Goal: Information Seeking & Learning: Learn about a topic

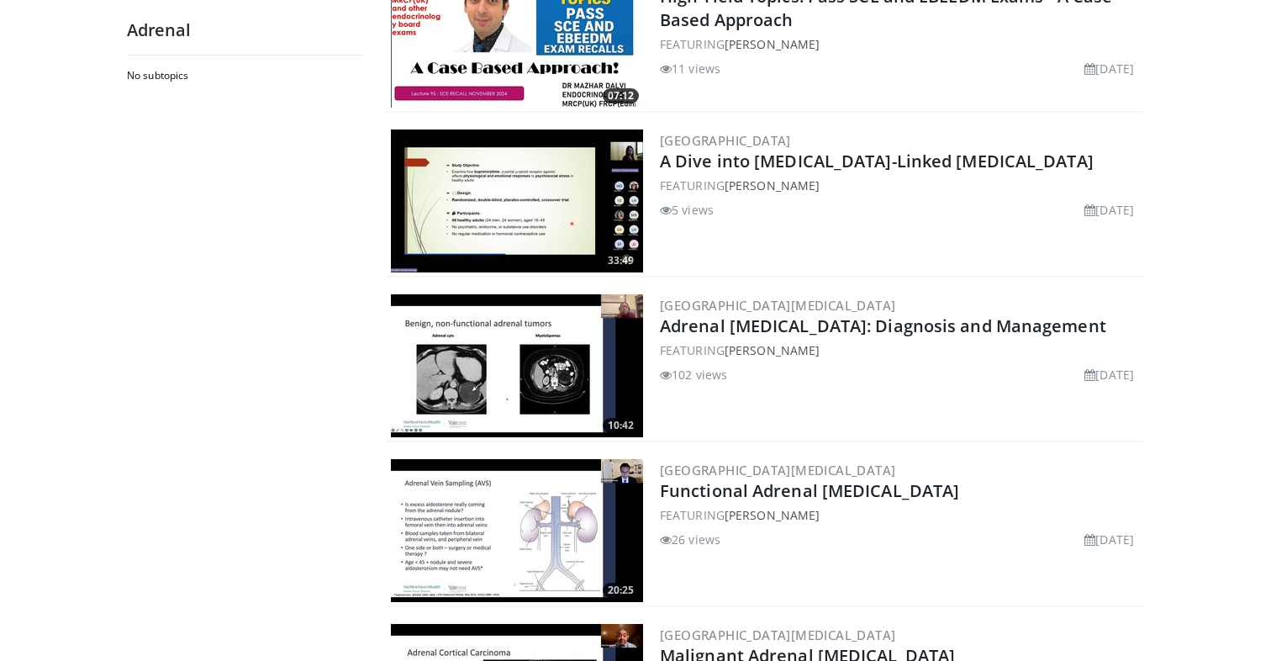
scroll to position [900, 0]
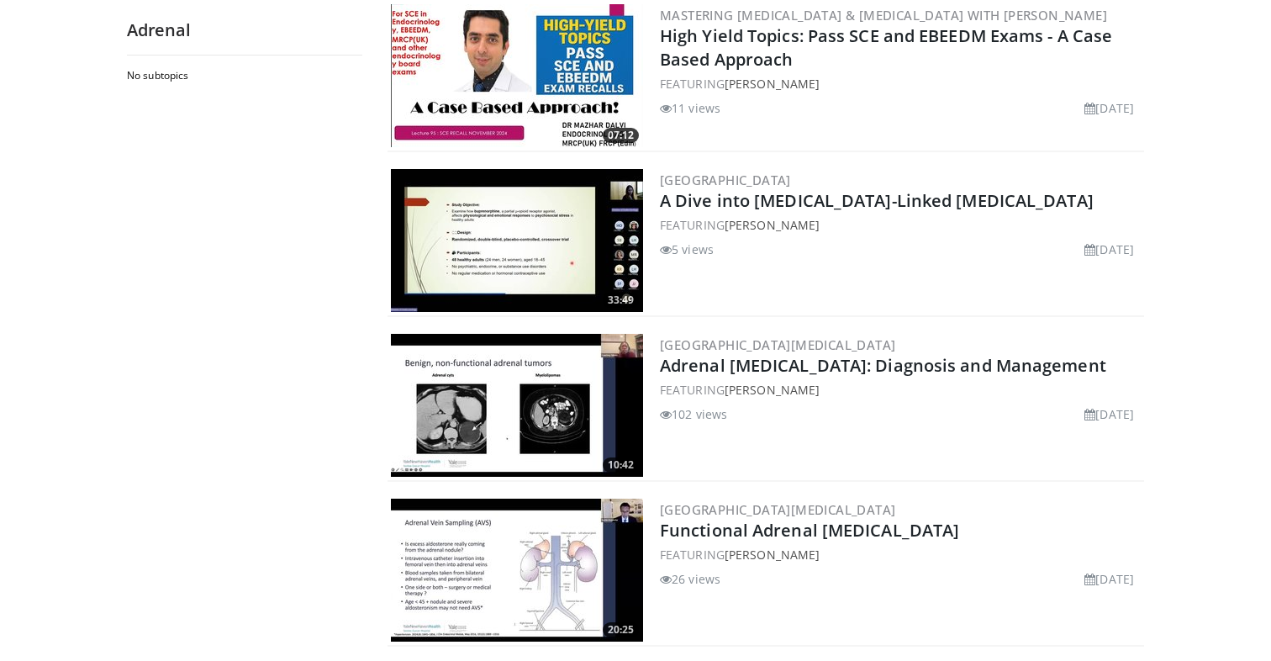
click at [519, 413] on img at bounding box center [517, 405] width 252 height 143
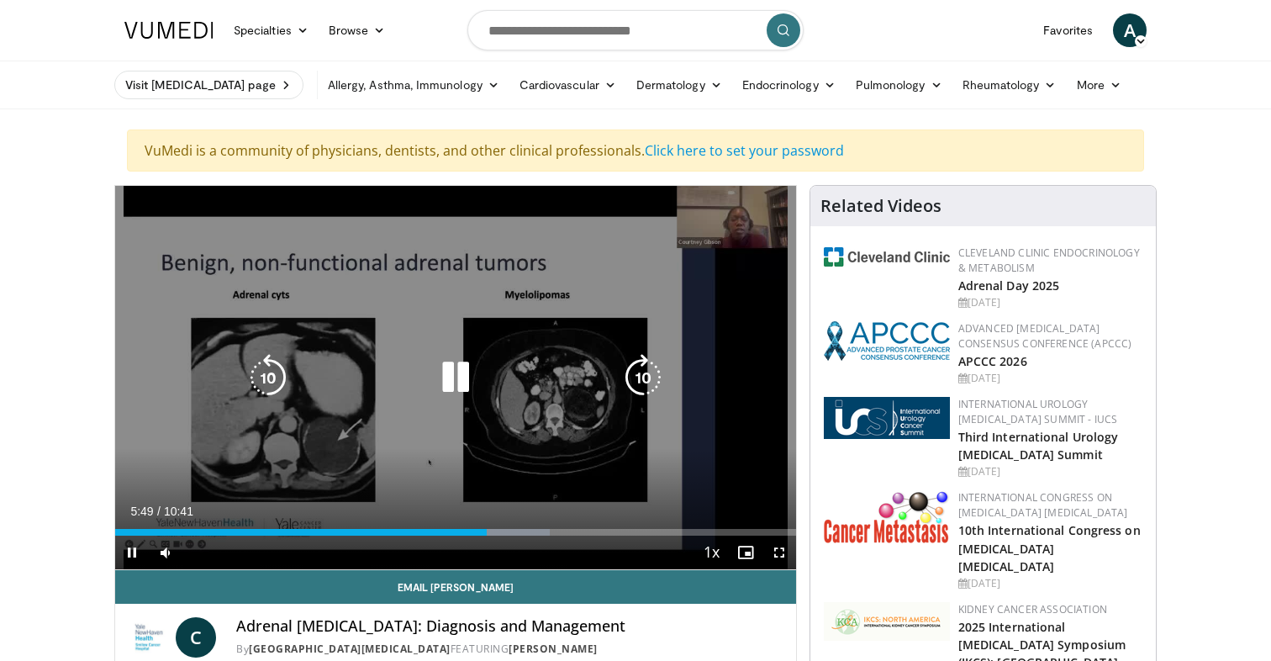
click at [454, 380] on icon "Video Player" at bounding box center [455, 377] width 47 height 47
click at [456, 380] on icon "Video Player" at bounding box center [455, 377] width 47 height 47
click at [458, 371] on icon "Video Player" at bounding box center [455, 377] width 47 height 47
click at [450, 382] on icon "Video Player" at bounding box center [455, 377] width 47 height 47
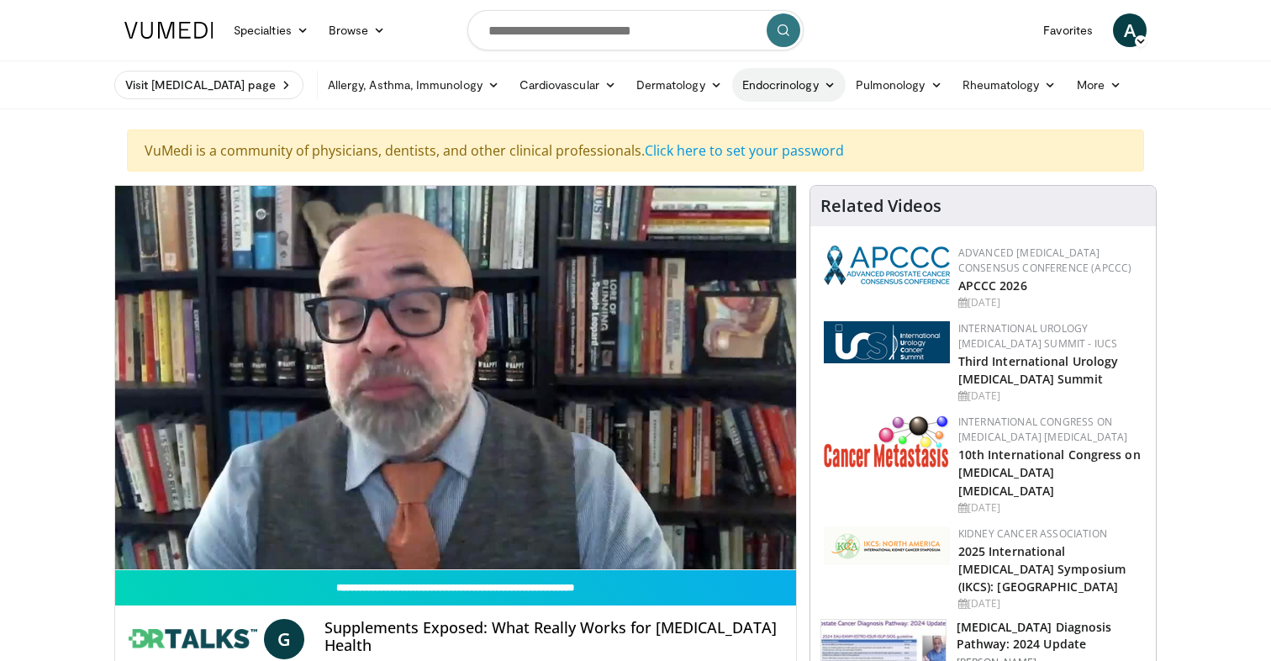
click at [824, 85] on icon at bounding box center [830, 85] width 12 height 12
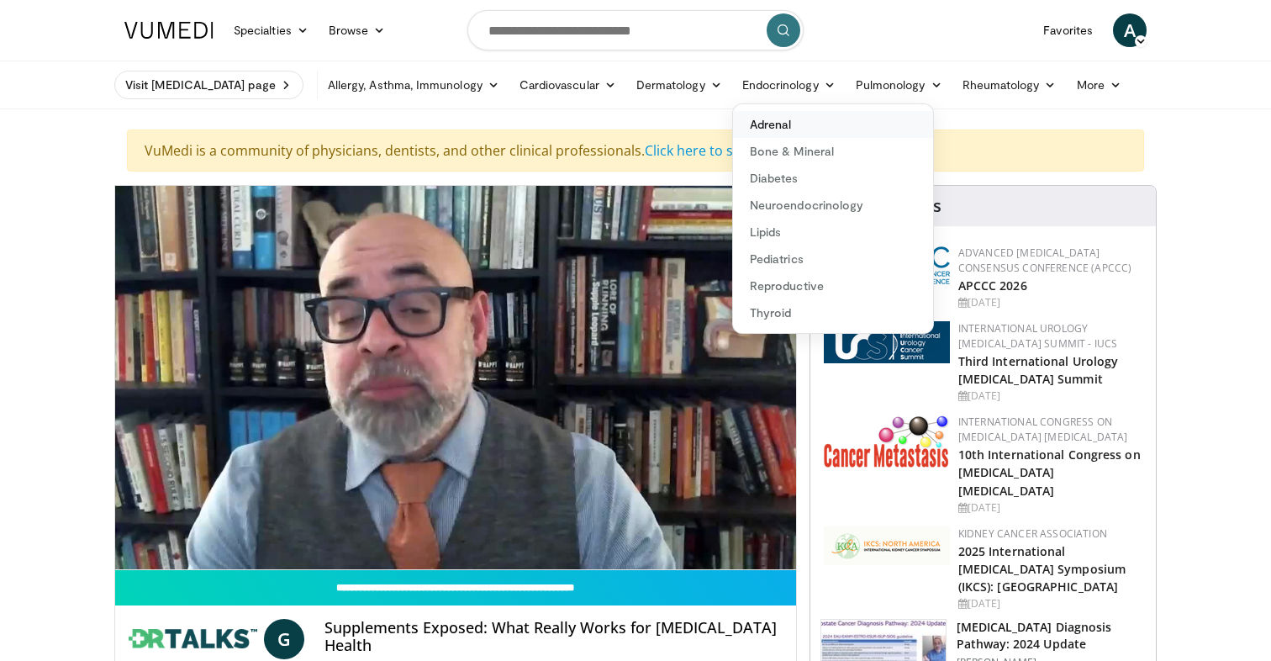
click at [756, 122] on link "Adrenal" at bounding box center [833, 124] width 200 height 27
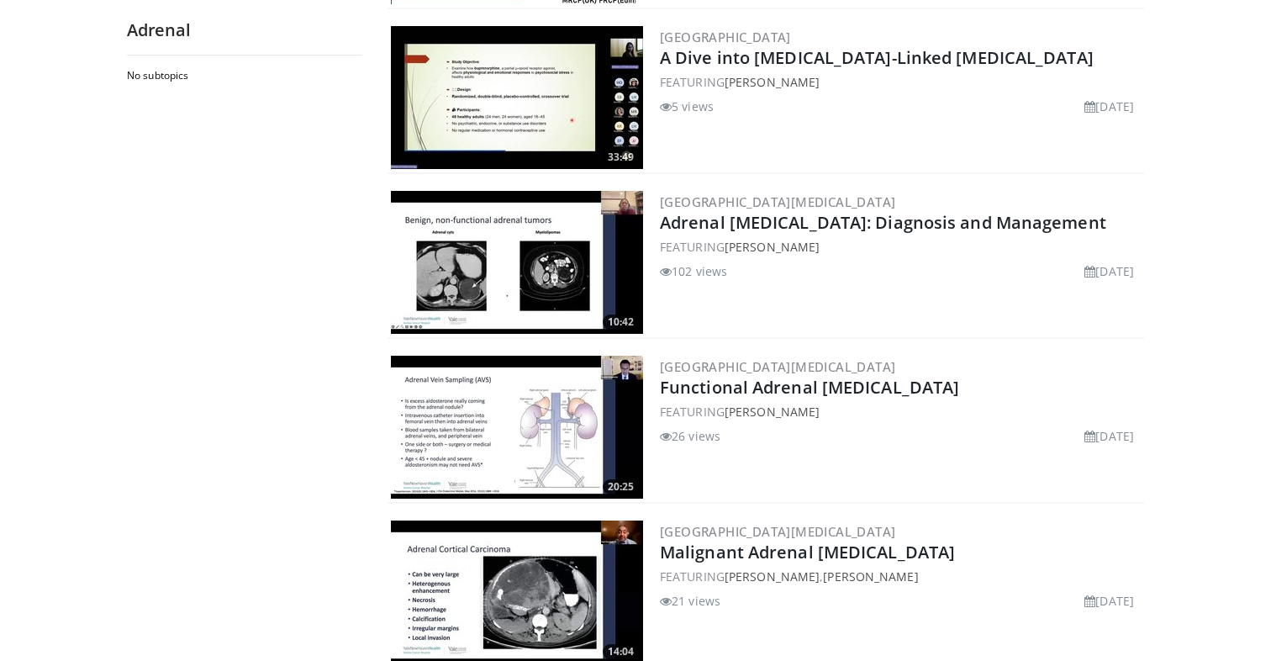
scroll to position [1062, 0]
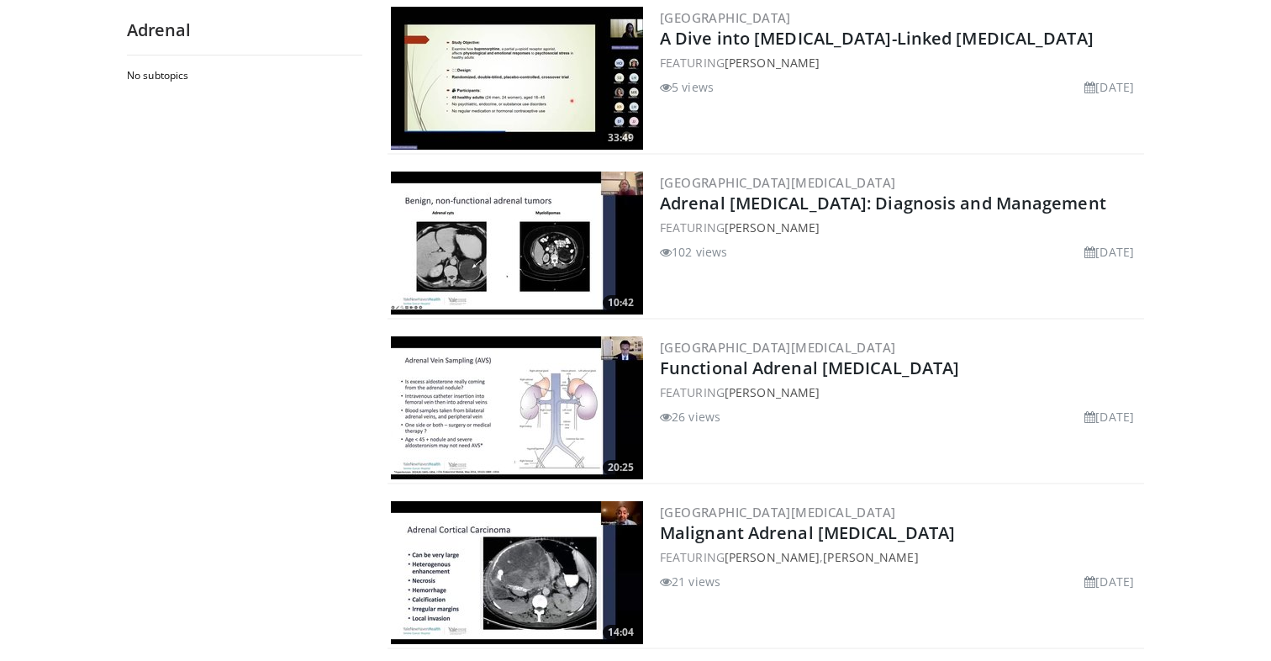
click at [538, 398] on img at bounding box center [517, 407] width 252 height 143
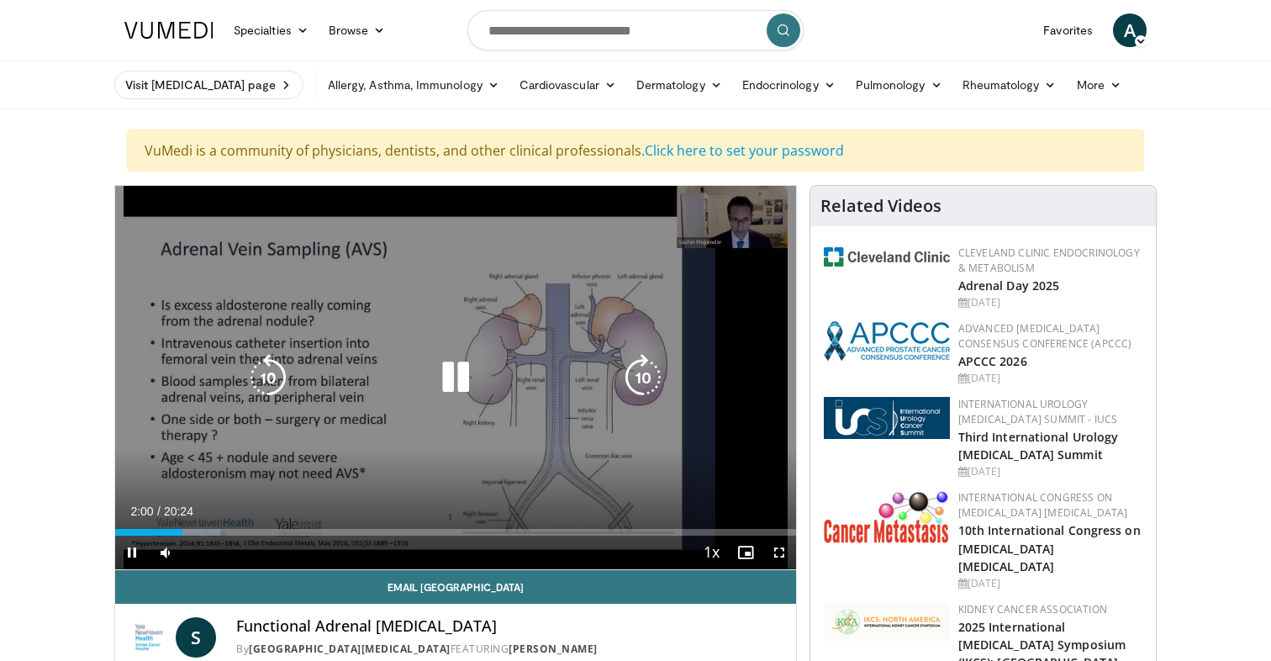
click at [440, 372] on icon "Video Player" at bounding box center [455, 377] width 47 height 47
click at [448, 378] on div "10 seconds Tap to unmute" at bounding box center [455, 377] width 681 height 383
click at [456, 370] on icon "Video Player" at bounding box center [455, 377] width 47 height 47
click at [450, 368] on icon "Video Player" at bounding box center [455, 377] width 47 height 47
click at [463, 382] on icon "Video Player" at bounding box center [455, 377] width 47 height 47
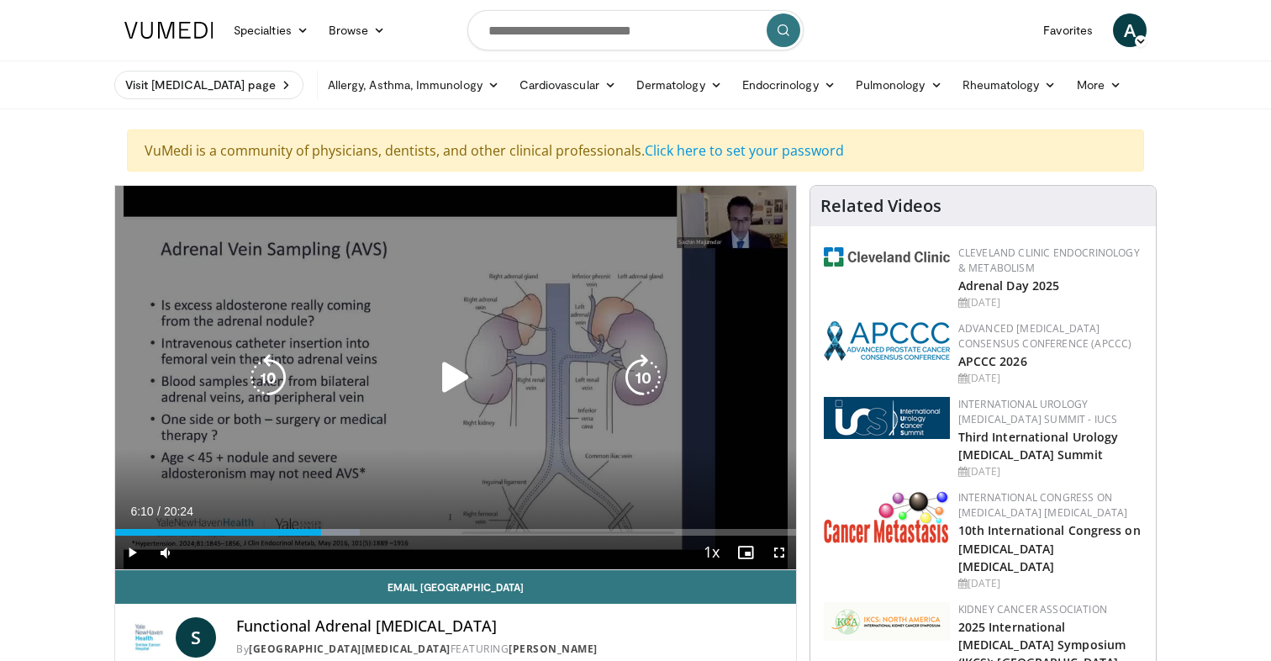
click at [448, 378] on icon "Video Player" at bounding box center [455, 377] width 47 height 47
click at [464, 377] on icon "Video Player" at bounding box center [455, 377] width 47 height 47
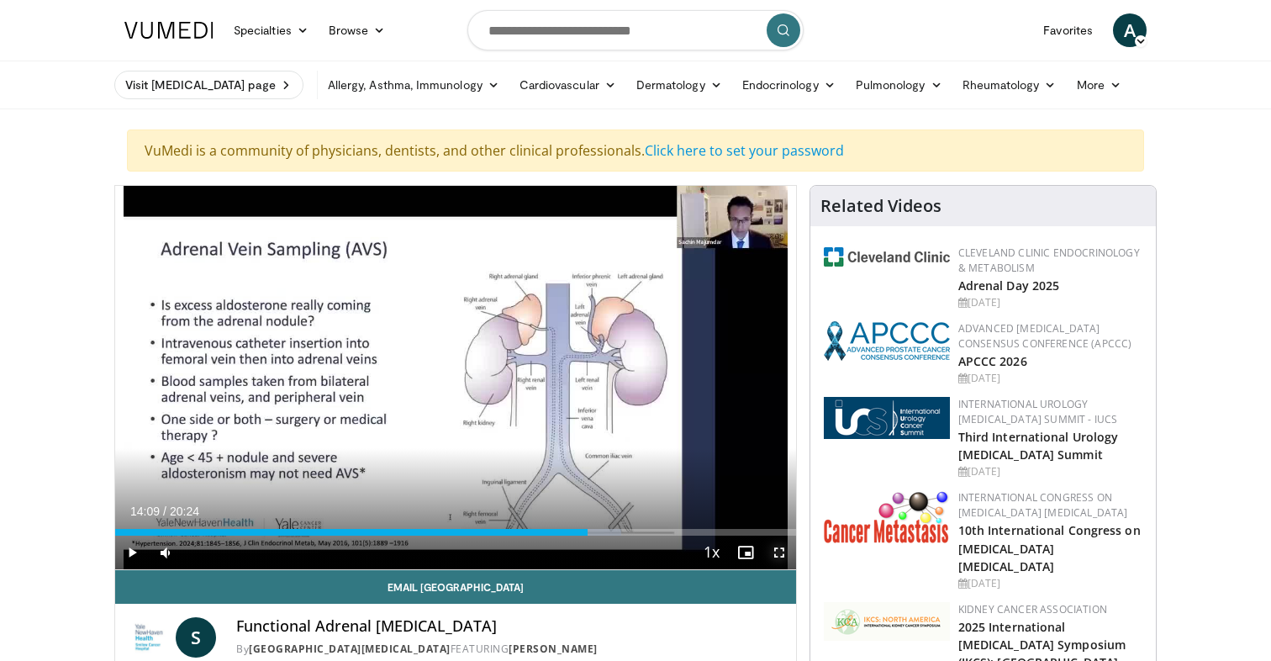
click at [777, 552] on span "Video Player" at bounding box center [779, 552] width 34 height 34
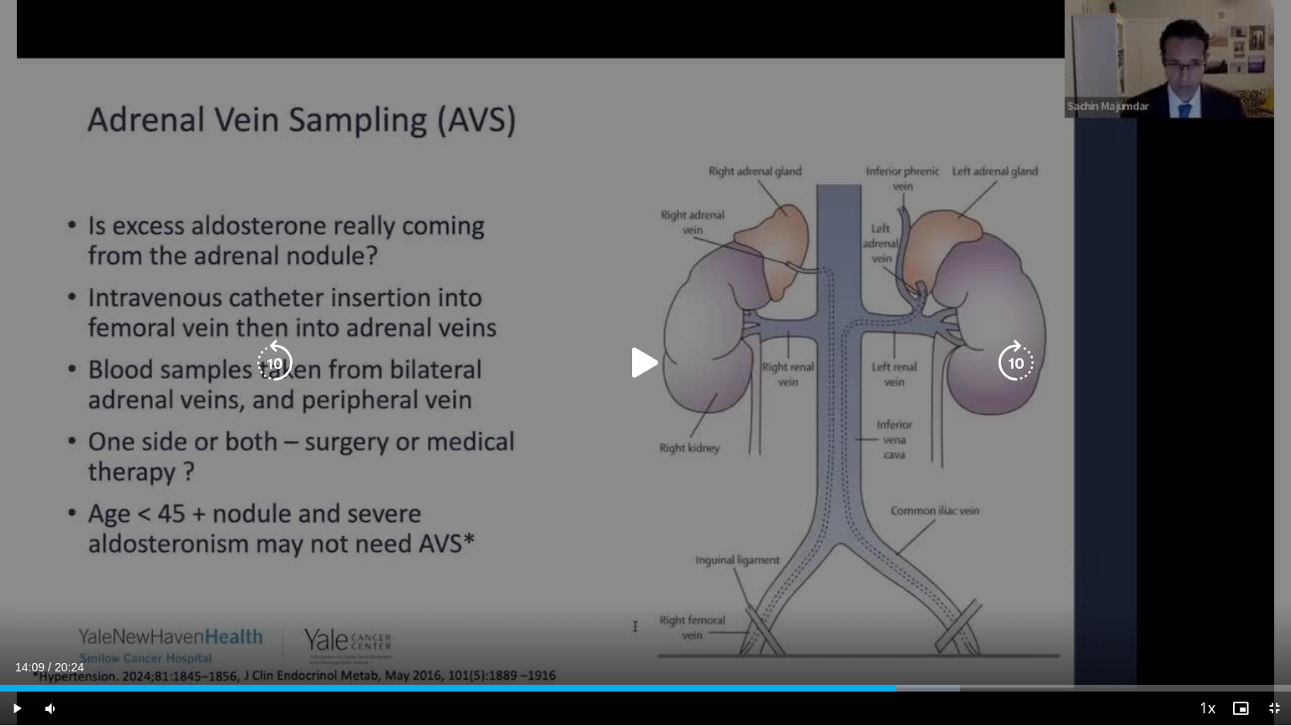
click at [637, 355] on icon "Video Player" at bounding box center [645, 363] width 47 height 47
click at [640, 350] on icon "Video Player" at bounding box center [645, 363] width 47 height 47
click at [645, 371] on icon "Video Player" at bounding box center [645, 363] width 47 height 47
click at [655, 354] on icon "Video Player" at bounding box center [645, 363] width 47 height 47
click at [639, 361] on icon "Video Player" at bounding box center [645, 363] width 47 height 47
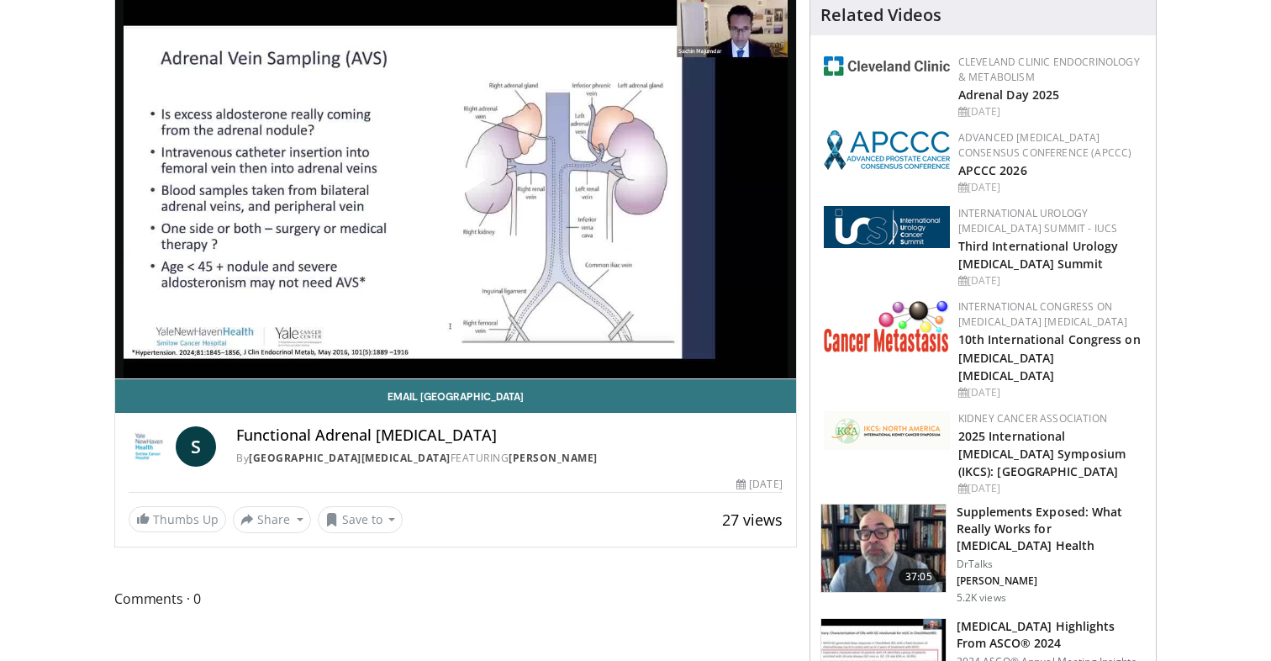
scroll to position [45, 0]
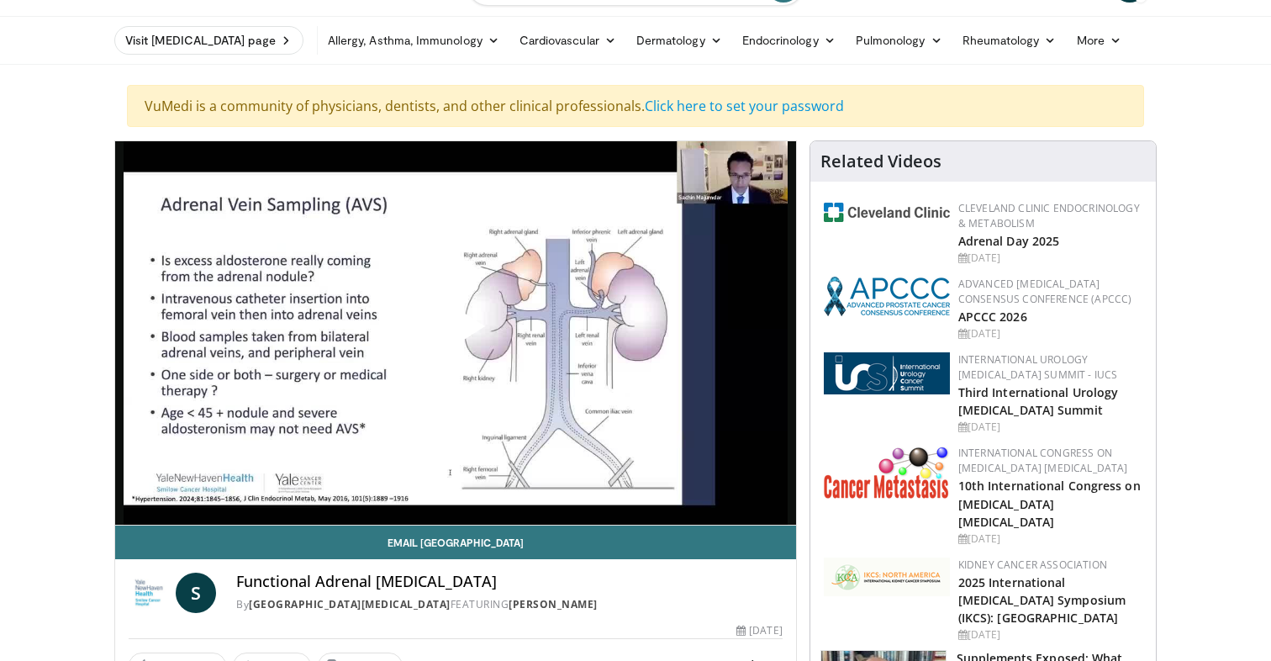
click at [456, 333] on span "Video Player" at bounding box center [456, 333] width 0 height 0
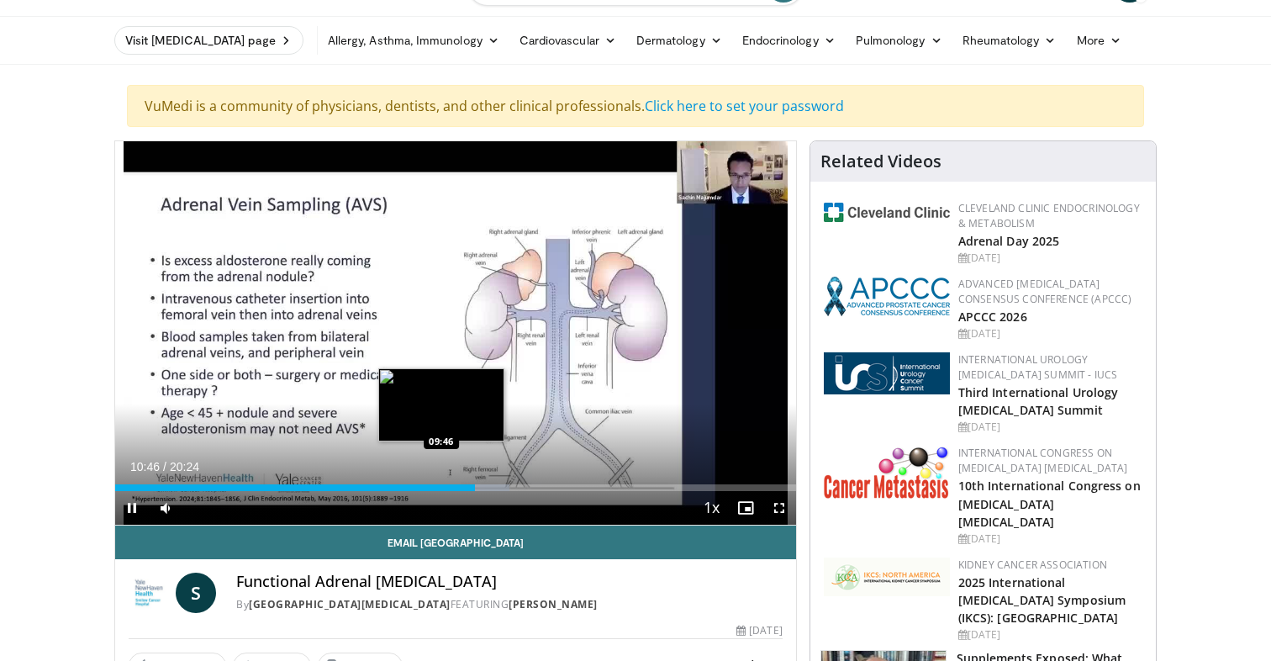
click at [440, 486] on div "10:46" at bounding box center [295, 487] width 360 height 7
click at [429, 486] on div "Loaded : 53.10% 09:50 09:25" at bounding box center [455, 487] width 681 height 7
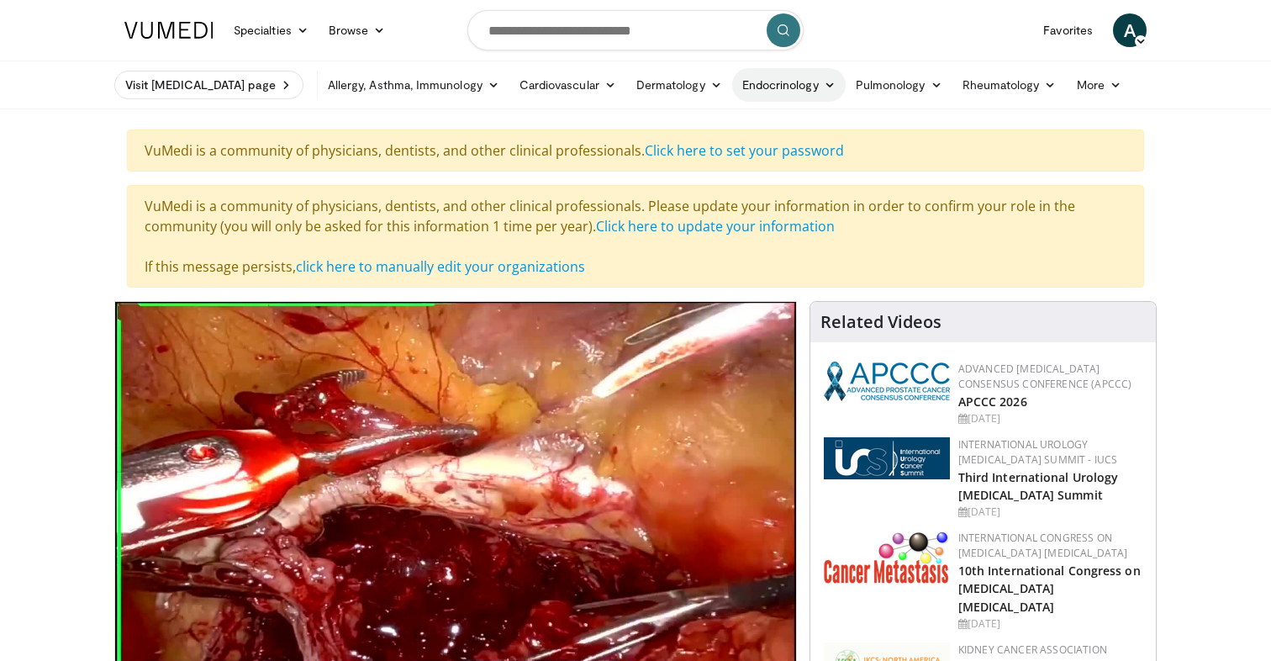
click at [824, 83] on icon at bounding box center [830, 85] width 12 height 12
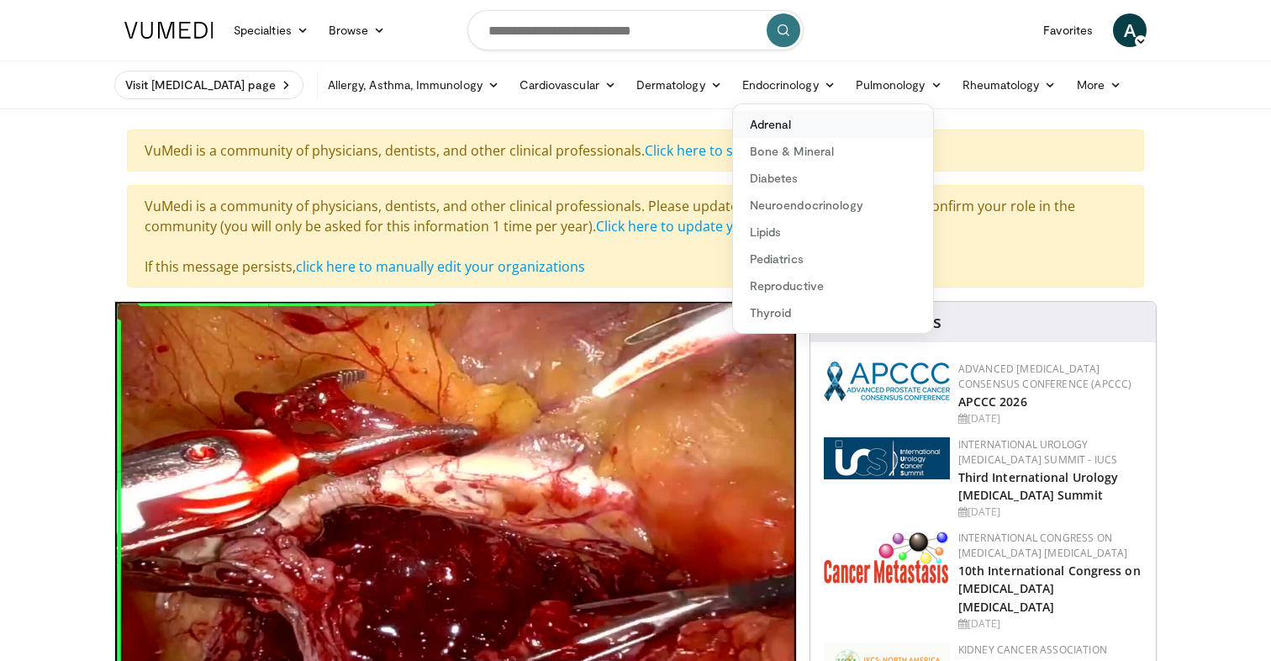
click at [756, 123] on link "Adrenal" at bounding box center [833, 124] width 200 height 27
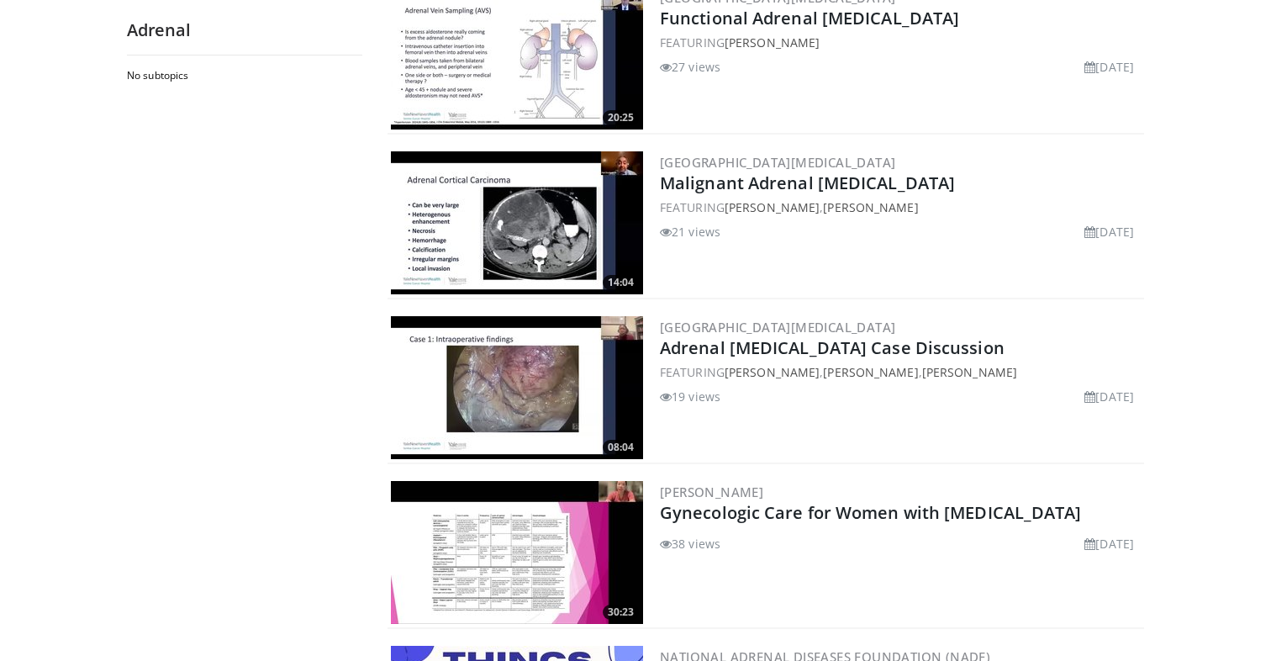
scroll to position [1456, 0]
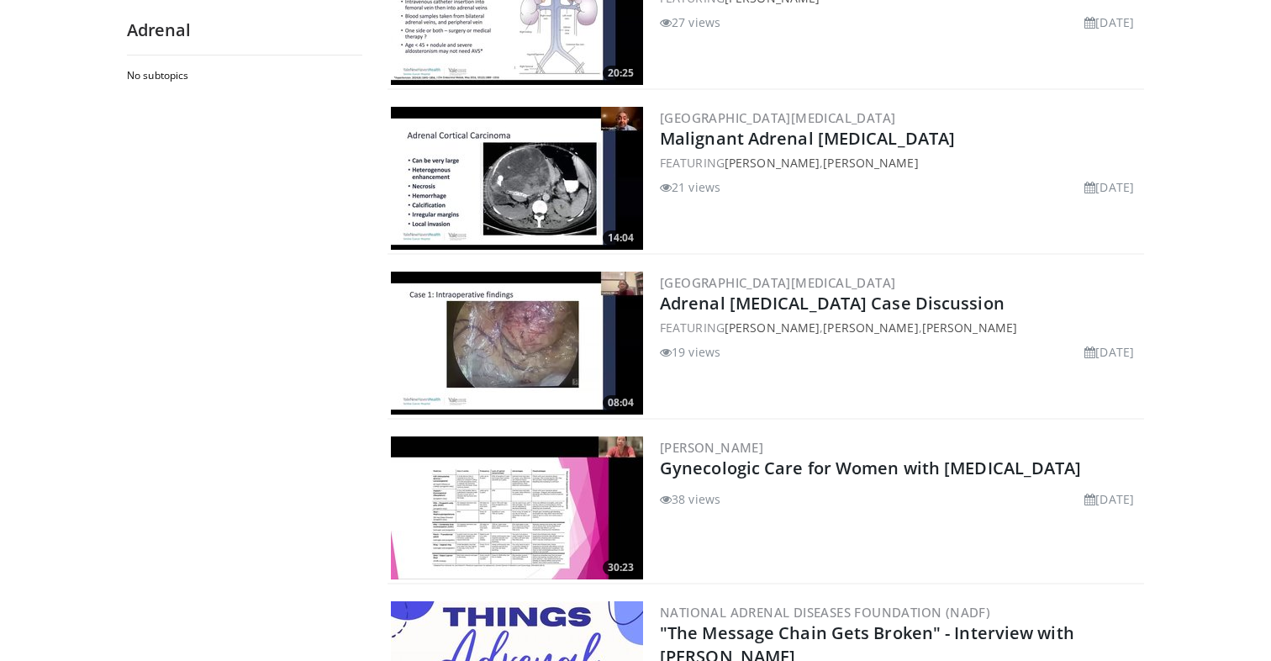
click at [555, 374] on img at bounding box center [517, 342] width 252 height 143
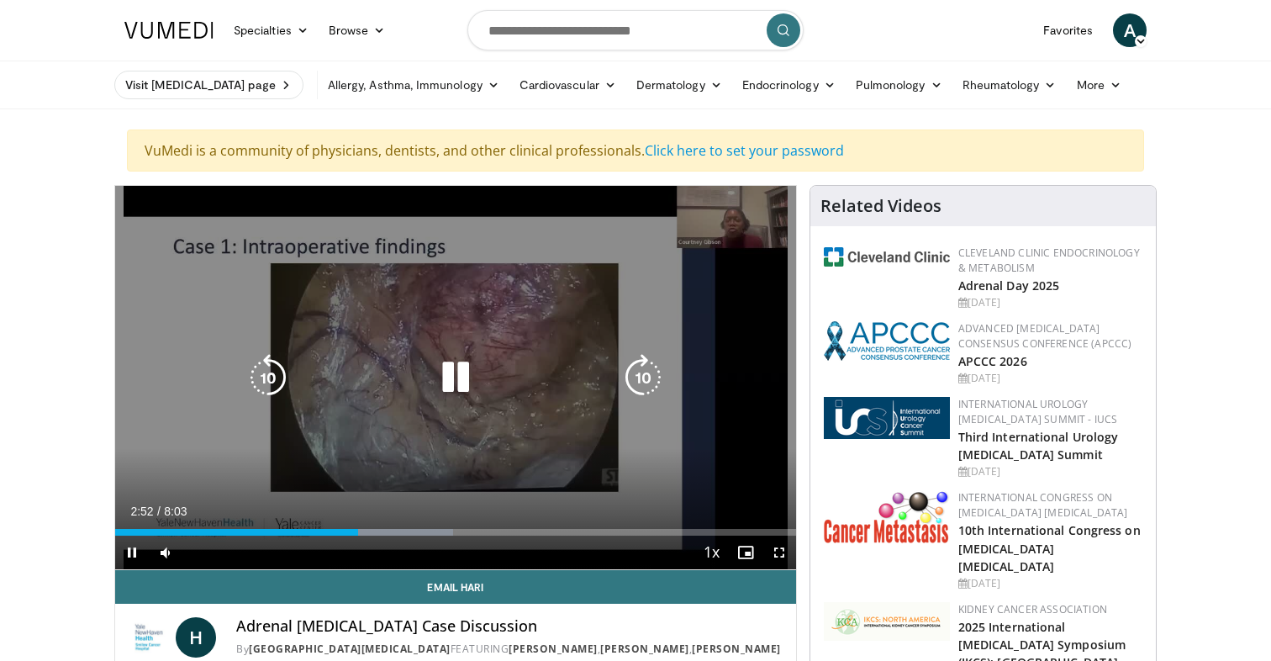
click at [461, 367] on icon "Video Player" at bounding box center [455, 377] width 47 height 47
